Goal: Transaction & Acquisition: Obtain resource

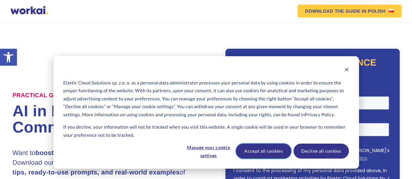
click at [269, 152] on button "Accept all cookies" at bounding box center [263, 151] width 55 height 15
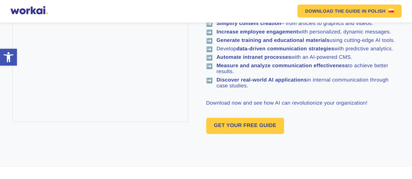
scroll to position [386, 0]
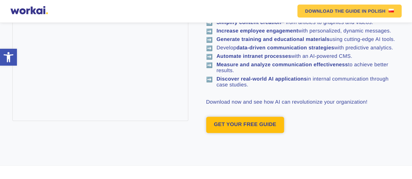
click at [270, 133] on link "GET YOUR FREE GUIDE" at bounding box center [245, 125] width 78 height 16
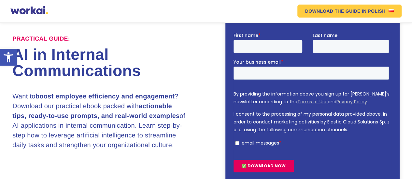
scroll to position [57, 0]
click at [260, 42] on input "First name *" at bounding box center [267, 46] width 69 height 13
type input "Sammy"
type input "Mochama"
click at [285, 74] on input "Your business email *" at bounding box center [310, 73] width 155 height 13
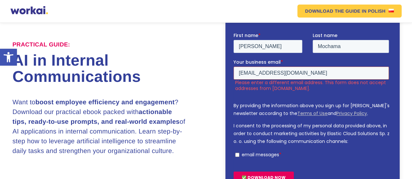
scroll to position [62, 0]
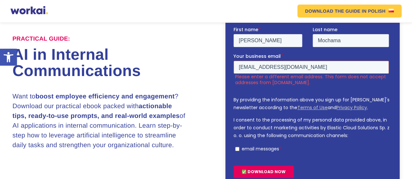
drag, startPoint x: 327, startPoint y: 67, endPoint x: 222, endPoint y: 68, distance: 104.8
click at [233, 68] on html "First name * Sammy Last name Mochama Your business email * funlingsentertainmen…" at bounding box center [312, 107] width 158 height 163
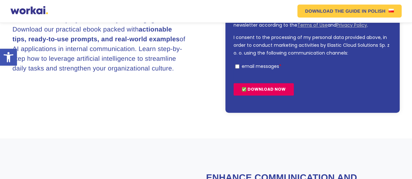
scroll to position [132, 0]
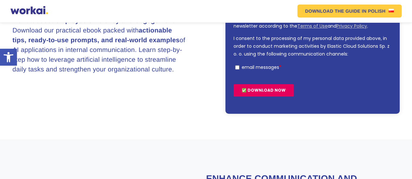
type input "sammyd@funlings-ent.com"
click at [237, 67] on input "email messages *" at bounding box center [237, 67] width 4 height 4
checkbox input "true"
click at [264, 91] on input "✅ DOWNLOAD NOW" at bounding box center [263, 90] width 60 height 12
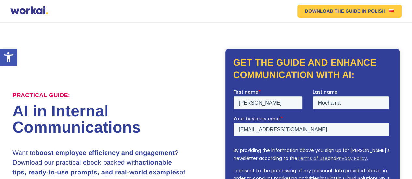
click at [33, 7] on div "Why Workai? back Why Workai? Intranet ROI calculator Security Products back Wor…" at bounding box center [205, 11] width 391 height 13
click at [31, 11] on div at bounding box center [28, 11] width 37 height 10
